Goal: Subscribe to service/newsletter

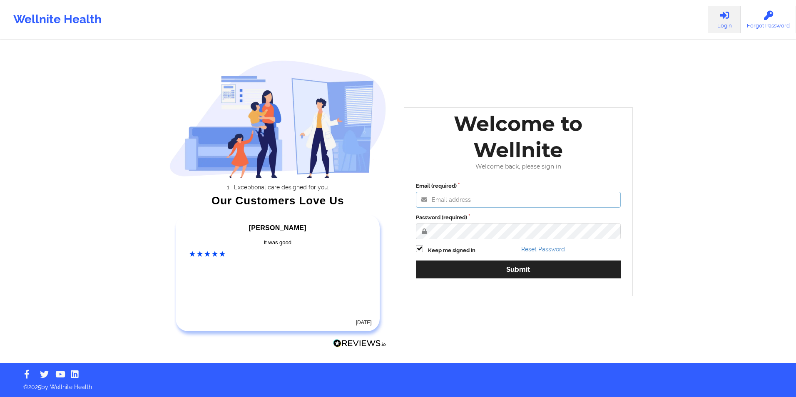
click at [494, 201] on input "Email (required)" at bounding box center [518, 200] width 205 height 16
type input "[EMAIL_ADDRESS][DOMAIN_NAME]"
click at [416, 260] on button "Submit" at bounding box center [518, 269] width 205 height 18
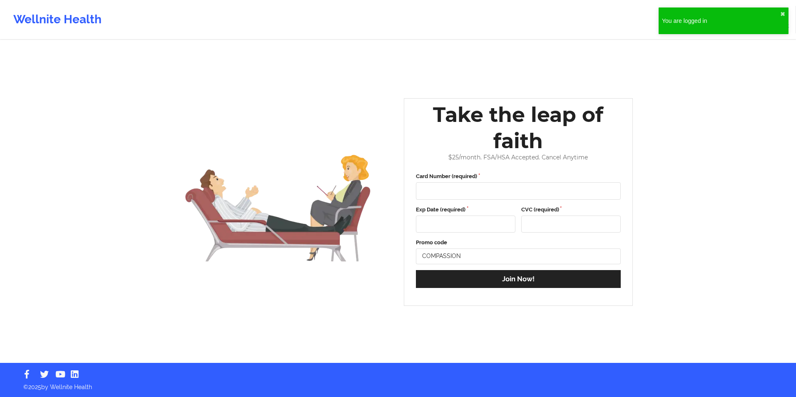
click at [767, 11] on div "You are logged in ✖︎" at bounding box center [723, 20] width 130 height 27
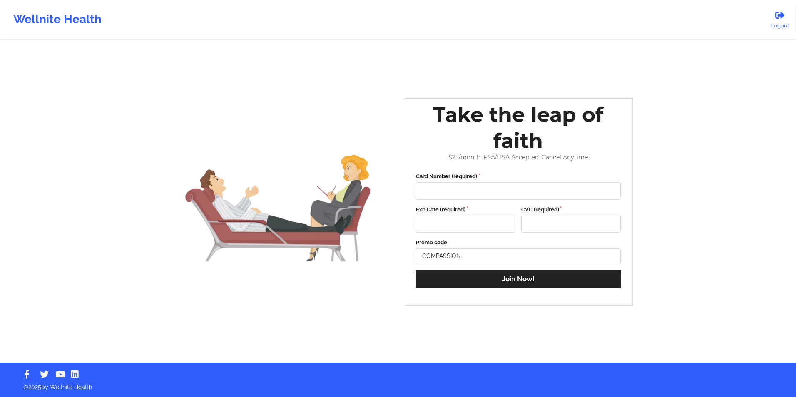
click at [88, 19] on div "Wellnite Health" at bounding box center [57, 19] width 115 height 33
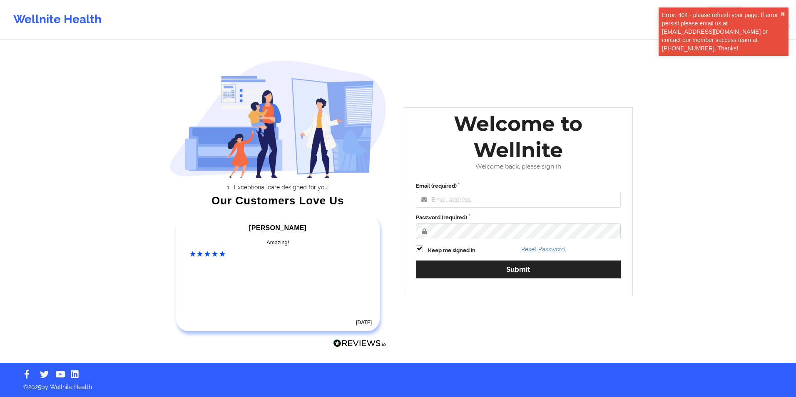
click at [786, 14] on div "Error: 404 - please refresh your page. If error persist please email us at engi…" at bounding box center [723, 31] width 130 height 48
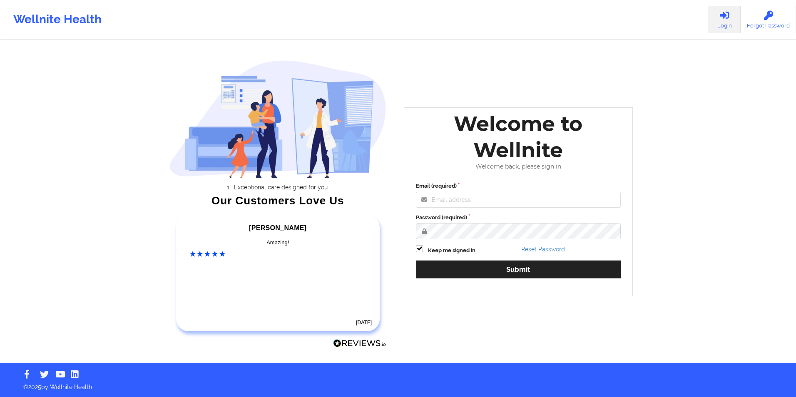
click at [543, 182] on label "Email (required)" at bounding box center [518, 186] width 205 height 8
click at [543, 192] on input "Email (required)" at bounding box center [518, 200] width 205 height 16
click at [539, 196] on input "Email (required)" at bounding box center [518, 200] width 205 height 16
type input "[EMAIL_ADDRESS][DOMAIN_NAME]"
click at [416, 260] on button "Submit" at bounding box center [518, 269] width 205 height 18
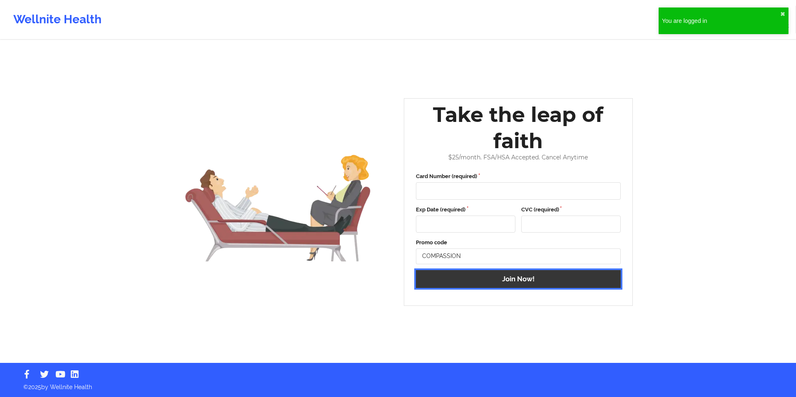
click at [485, 276] on button "Join Now!" at bounding box center [518, 279] width 205 height 18
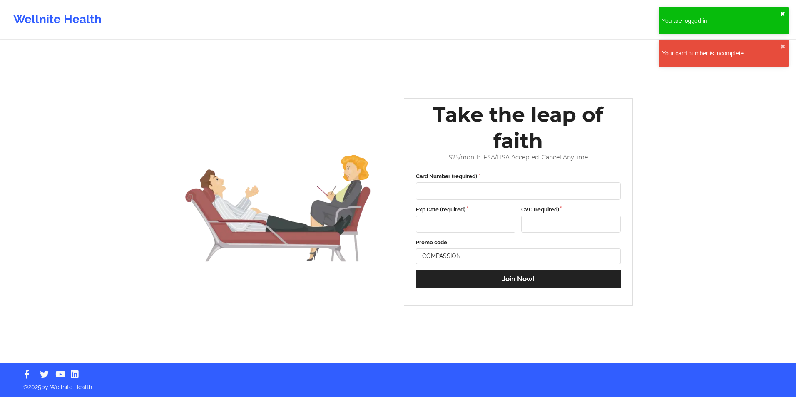
click at [783, 13] on button "✖︎" at bounding box center [782, 14] width 5 height 7
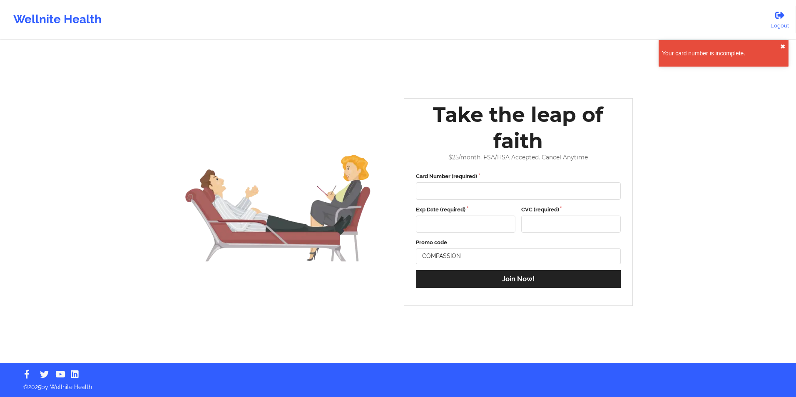
click at [781, 44] on button "✖︎" at bounding box center [782, 46] width 5 height 7
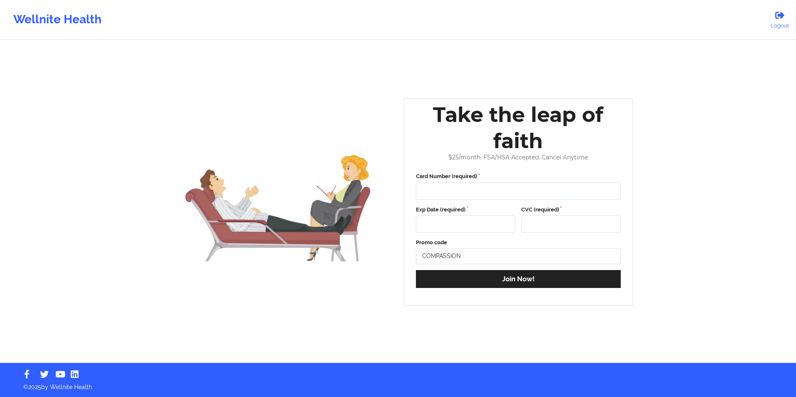
click at [66, 22] on div "Wellnite Health" at bounding box center [57, 19] width 115 height 33
